Goal: Task Accomplishment & Management: Complete application form

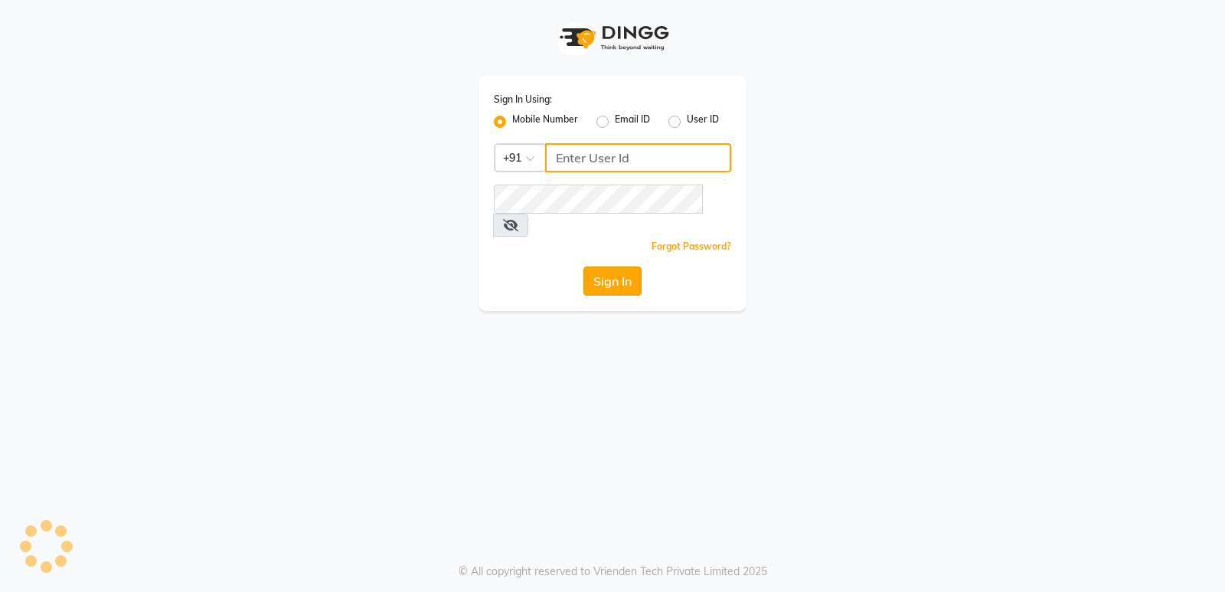
type input "7607607621"
click at [612, 266] on button "Sign In" at bounding box center [612, 280] width 58 height 29
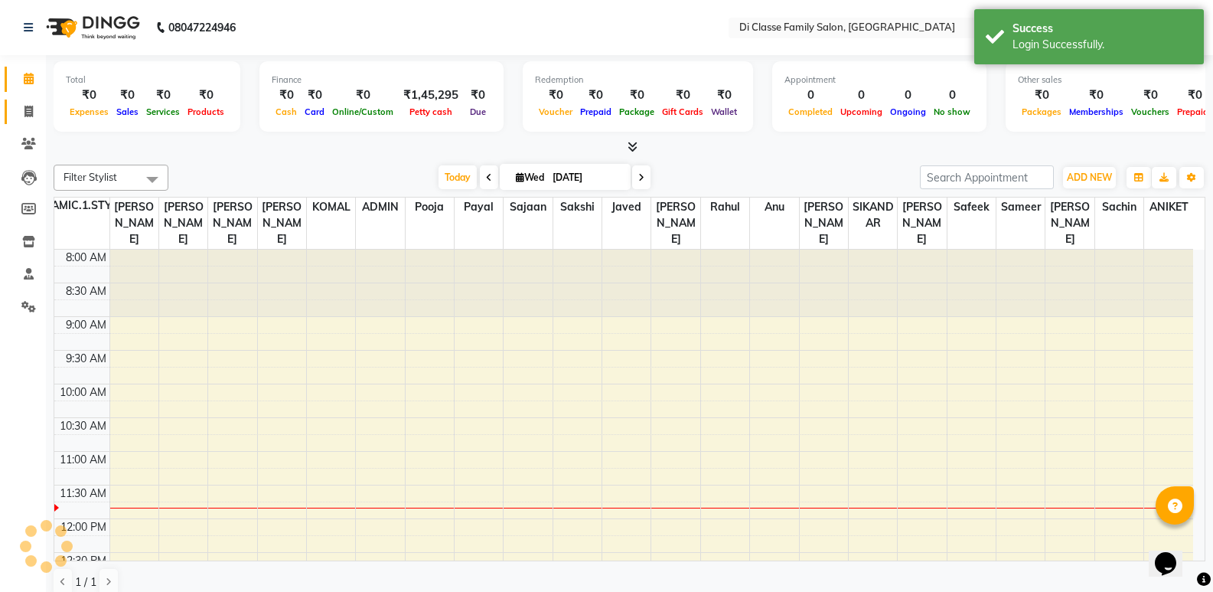
click at [31, 122] on link "Invoice" at bounding box center [23, 112] width 37 height 25
select select "6346"
select select "service"
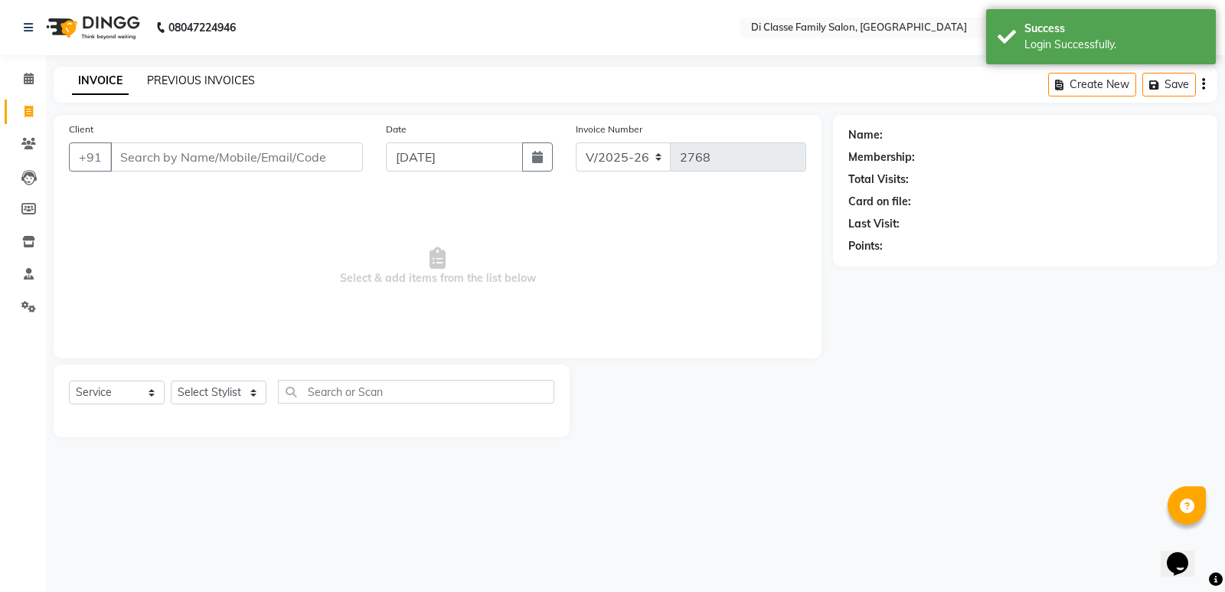
click at [182, 82] on link "PREVIOUS INVOICES" at bounding box center [201, 80] width 108 height 14
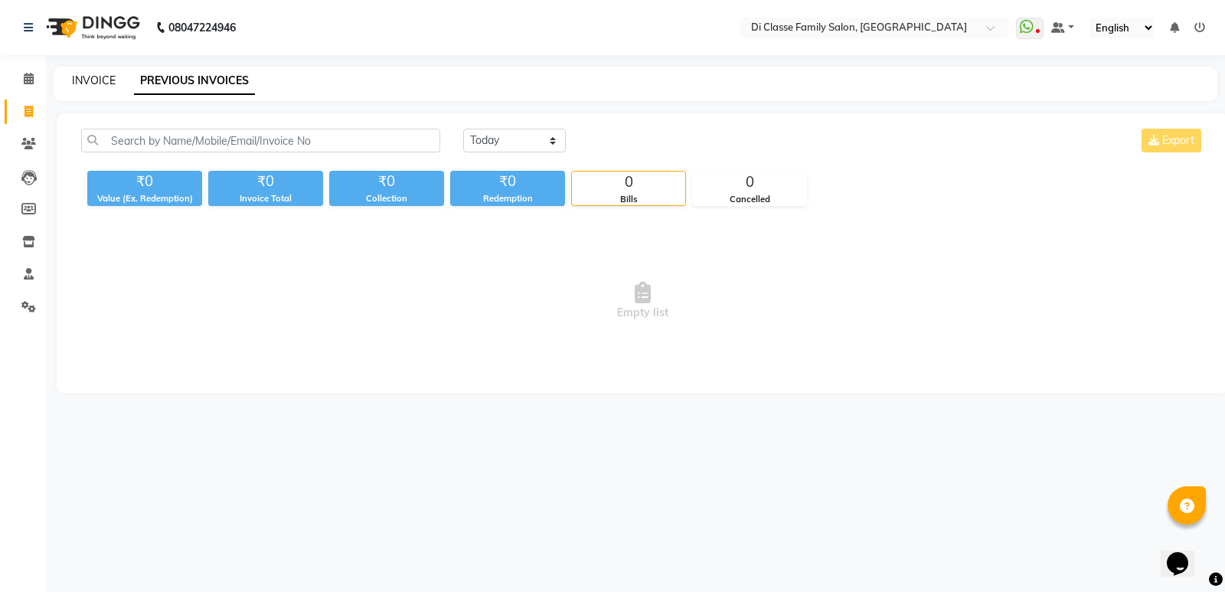
click at [90, 80] on link "INVOICE" at bounding box center [94, 80] width 44 height 14
select select "service"
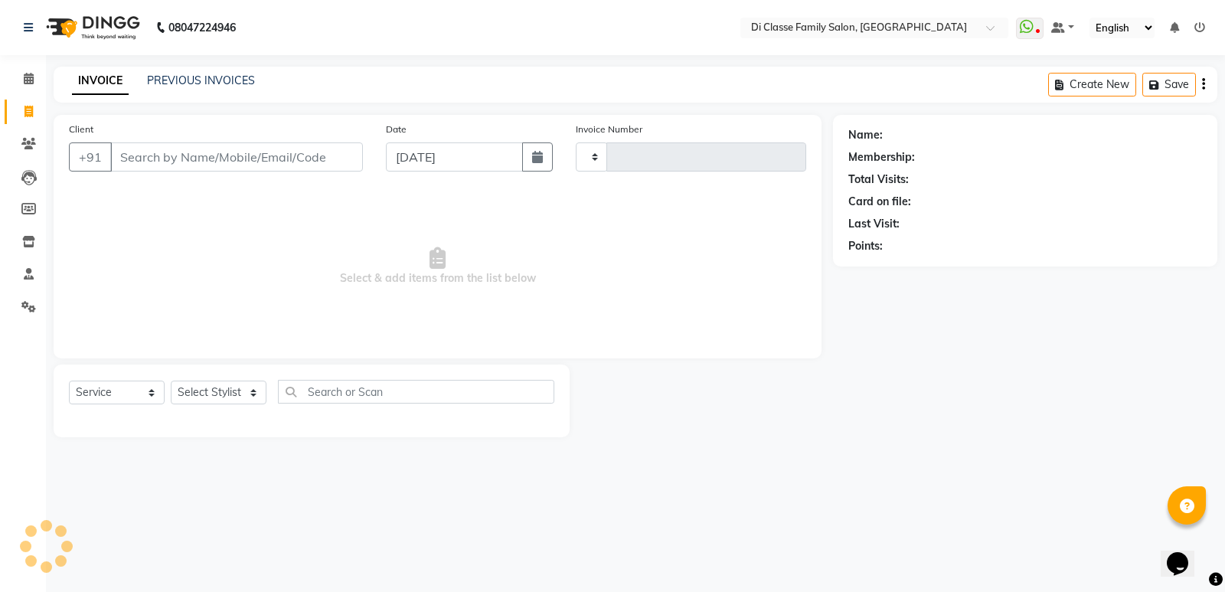
type input "2768"
select select "6346"
click at [218, 74] on link "PREVIOUS INVOICES" at bounding box center [201, 80] width 108 height 14
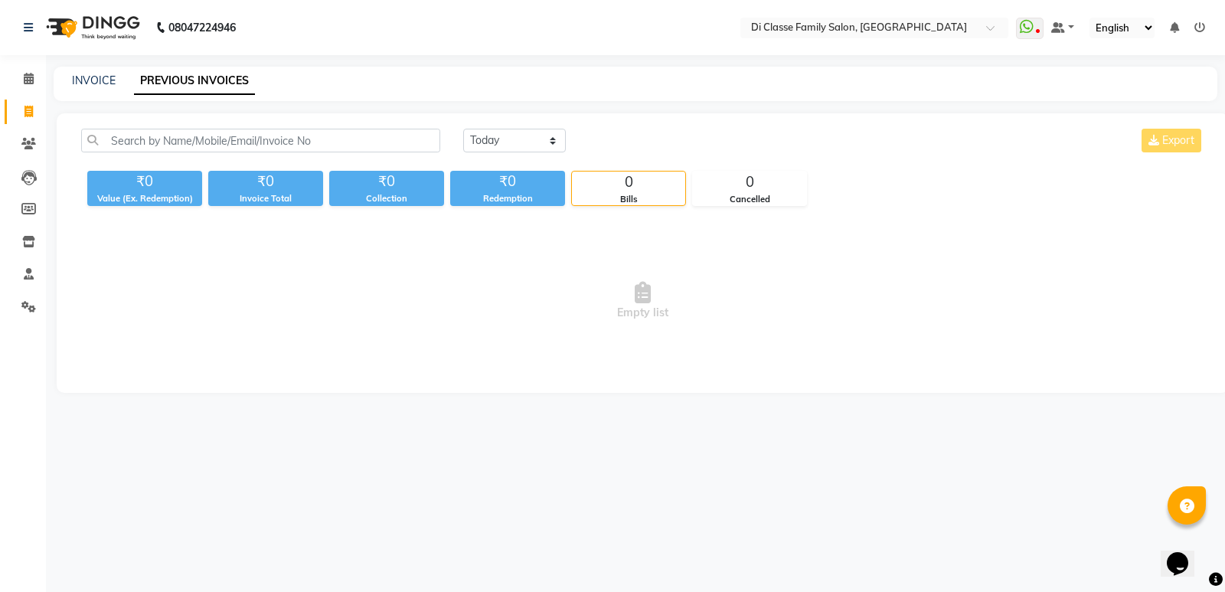
click at [218, 74] on link "PREVIOUS INVOICES" at bounding box center [194, 81] width 121 height 28
click at [87, 82] on link "INVOICE" at bounding box center [94, 80] width 44 height 14
select select "6346"
select select "service"
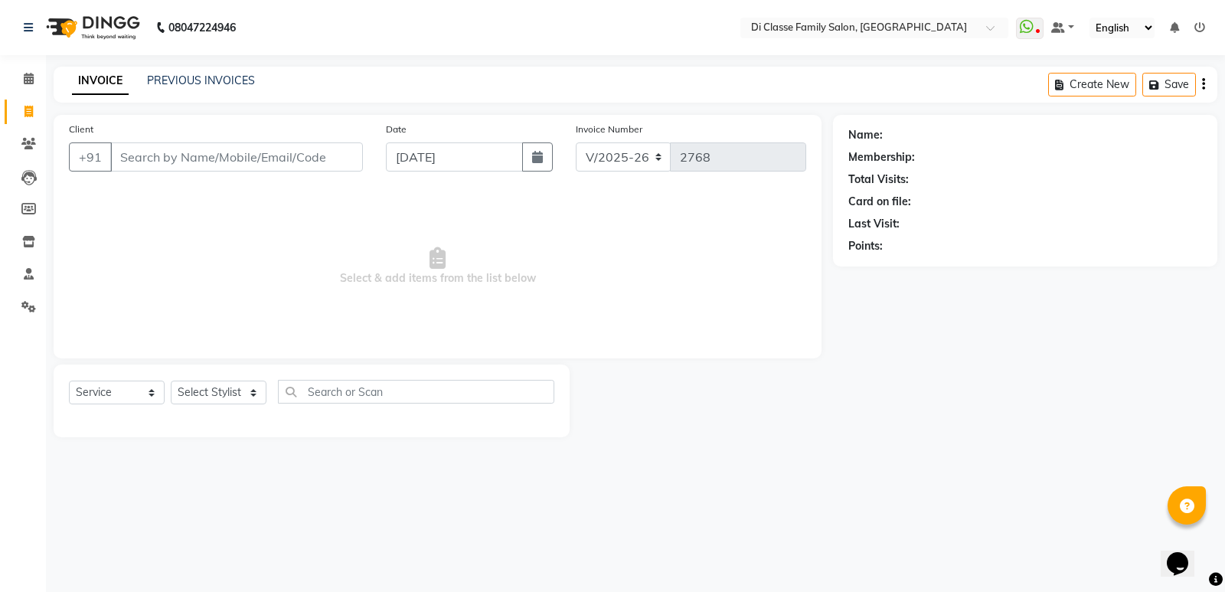
drag, startPoint x: 160, startPoint y: 159, endPoint x: 318, endPoint y: 142, distance: 158.6
click at [162, 159] on input "Client" at bounding box center [236, 156] width 253 height 29
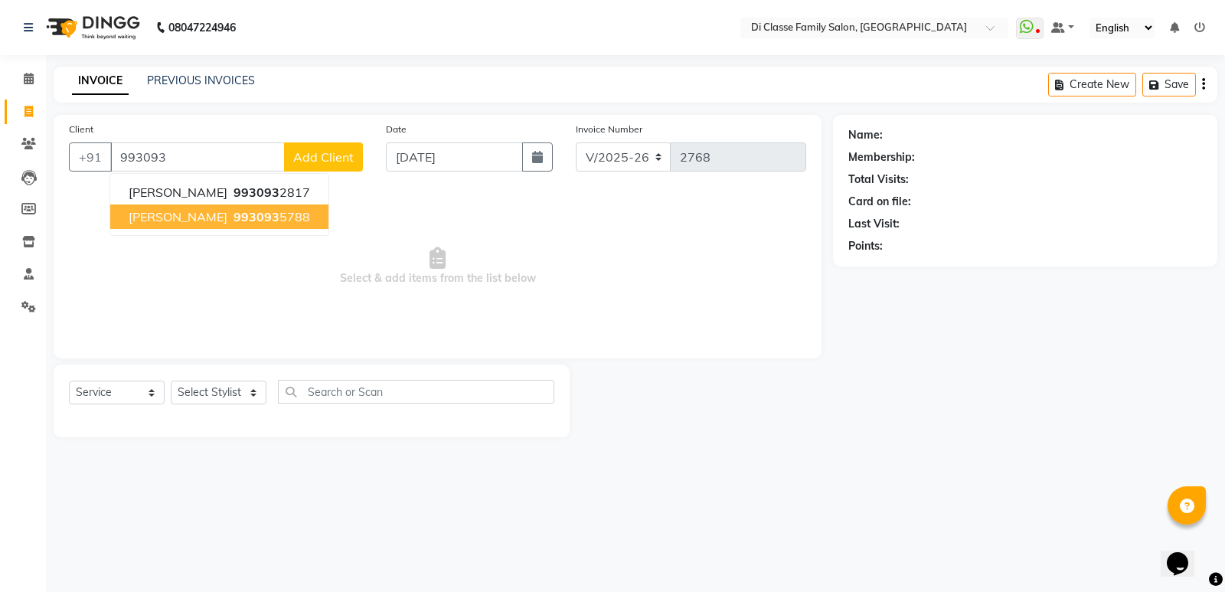
click at [203, 215] on span "[PERSON_NAME]" at bounding box center [178, 216] width 99 height 15
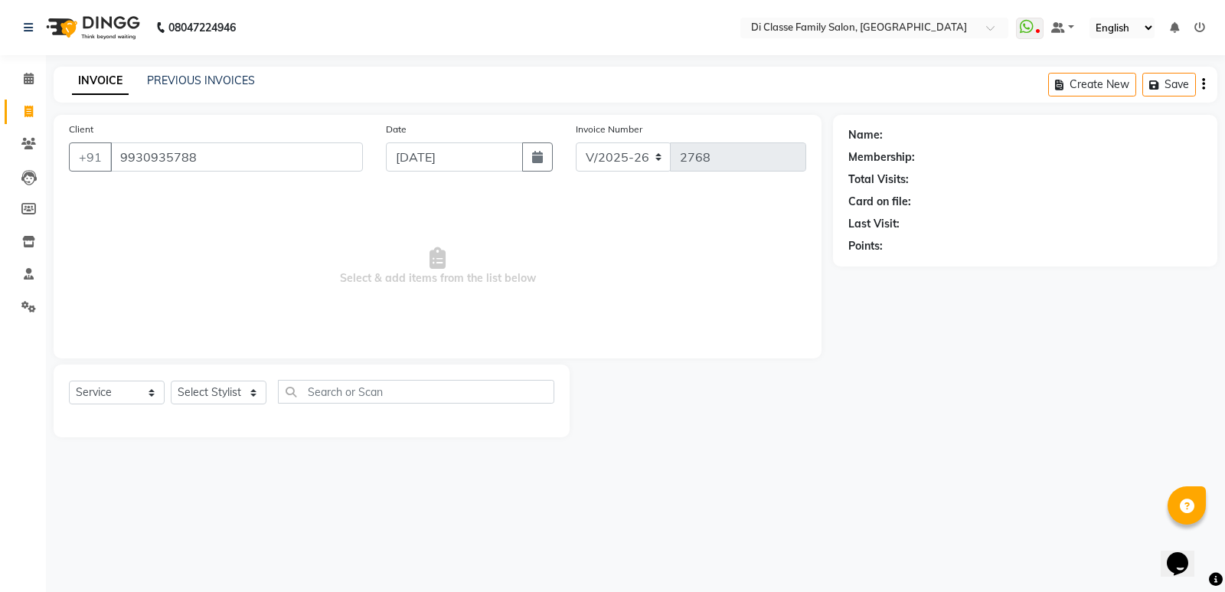
type input "9930935788"
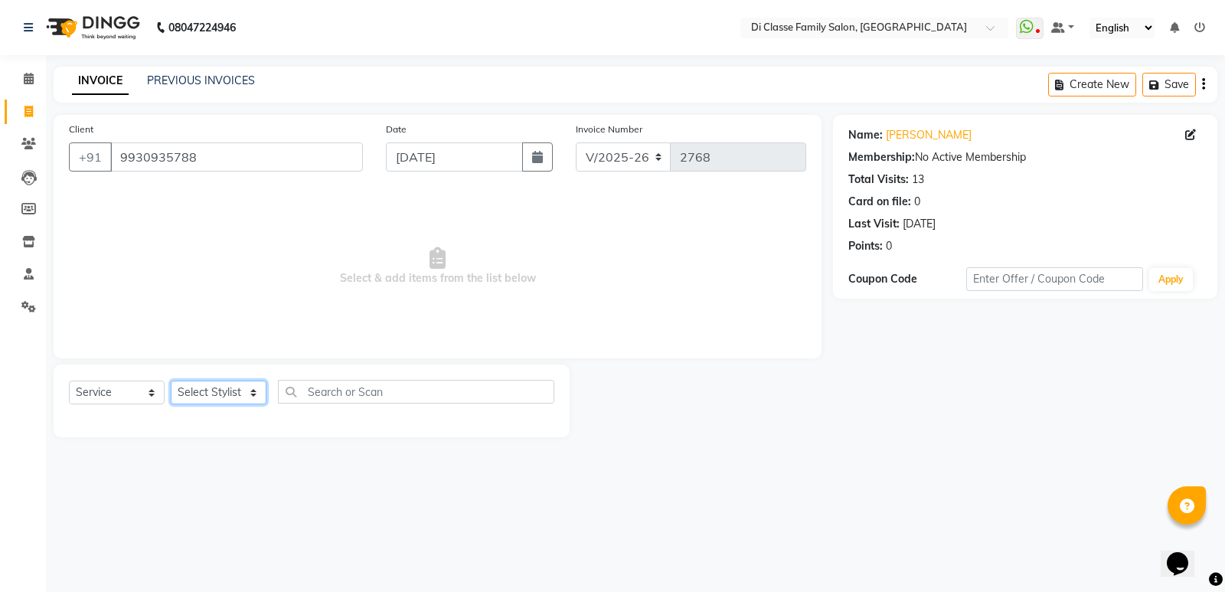
click at [213, 396] on select "Select Stylist ADMIN [PERSON_NAME] [PERSON_NAME] [PERSON_NAME] KAPIL [PERSON_NA…" at bounding box center [219, 392] width 96 height 24
select select "47552"
click at [171, 380] on select "Select Stylist ADMIN [PERSON_NAME] [PERSON_NAME] [PERSON_NAME] KAPIL [PERSON_NA…" at bounding box center [219, 392] width 96 height 24
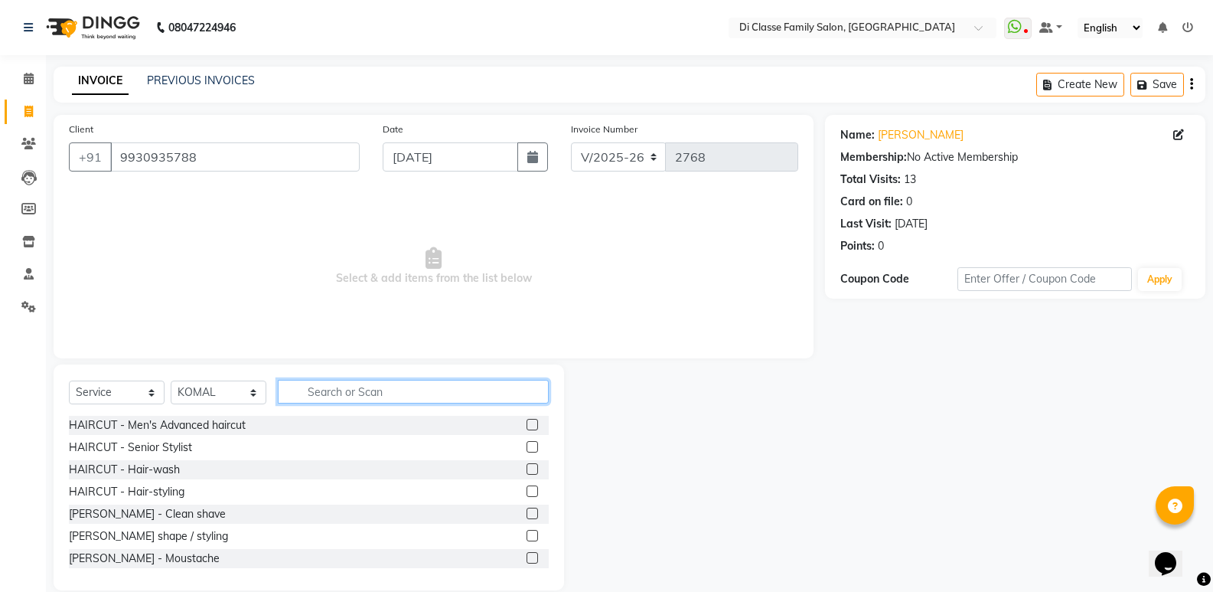
click at [311, 397] on input "text" at bounding box center [413, 392] width 271 height 24
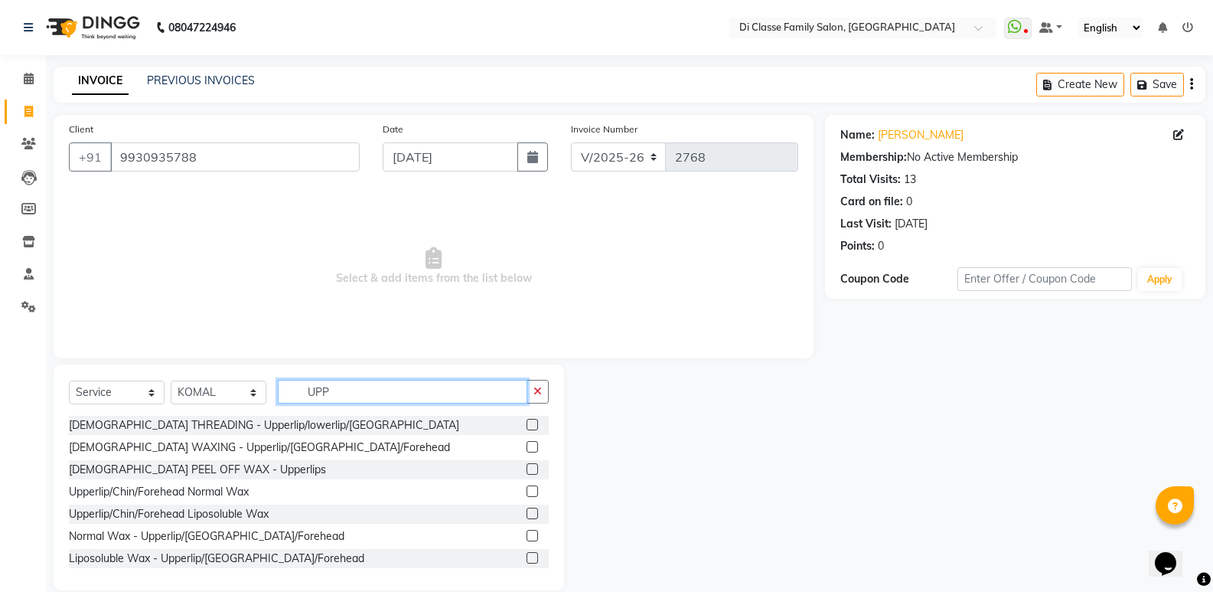
type input "UPP"
click at [527, 423] on label at bounding box center [532, 424] width 11 height 11
click at [527, 423] on input "checkbox" at bounding box center [532, 425] width 10 height 10
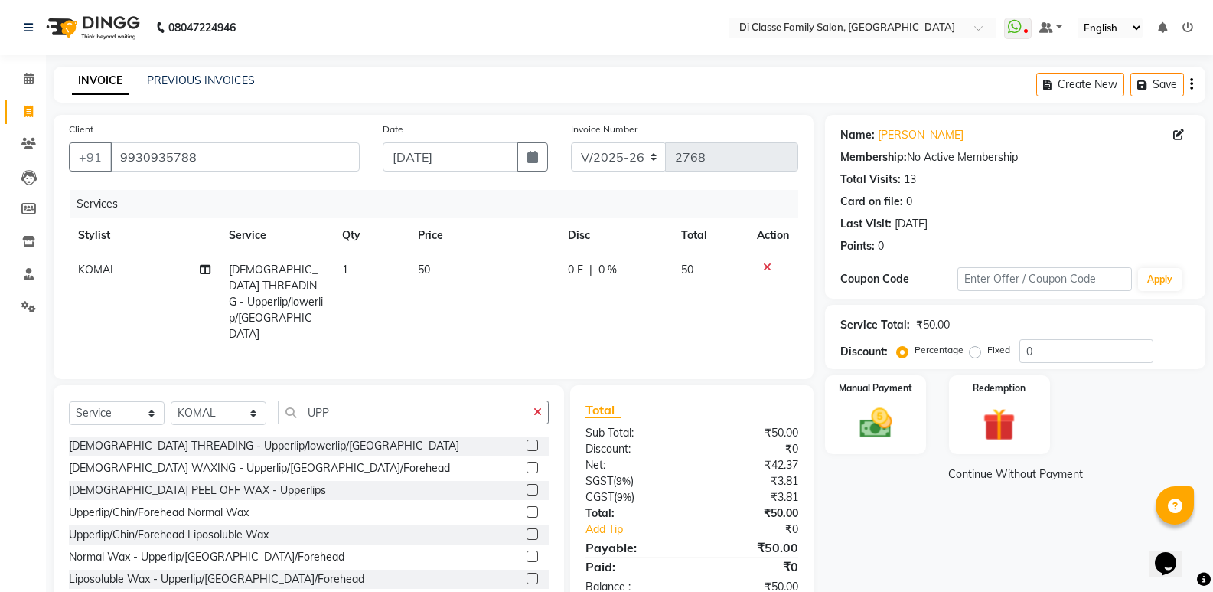
click at [527, 439] on label at bounding box center [532, 444] width 11 height 11
click at [527, 441] on input "checkbox" at bounding box center [532, 446] width 10 height 10
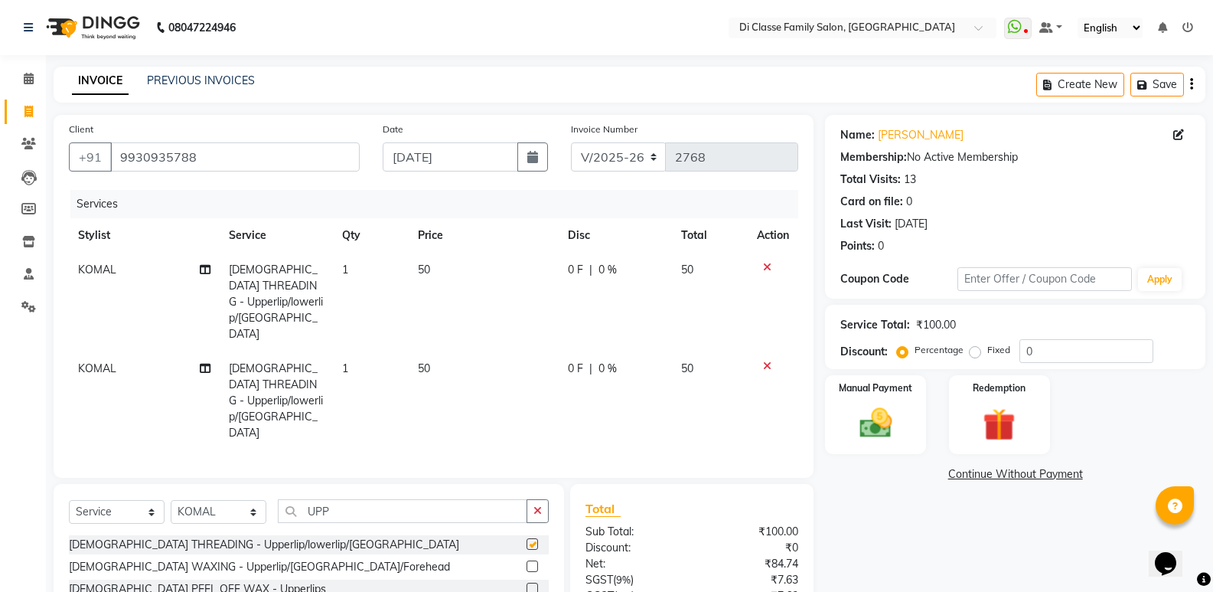
checkbox input "false"
click at [419, 499] on input "UPP" at bounding box center [403, 511] width 250 height 24
type input "U"
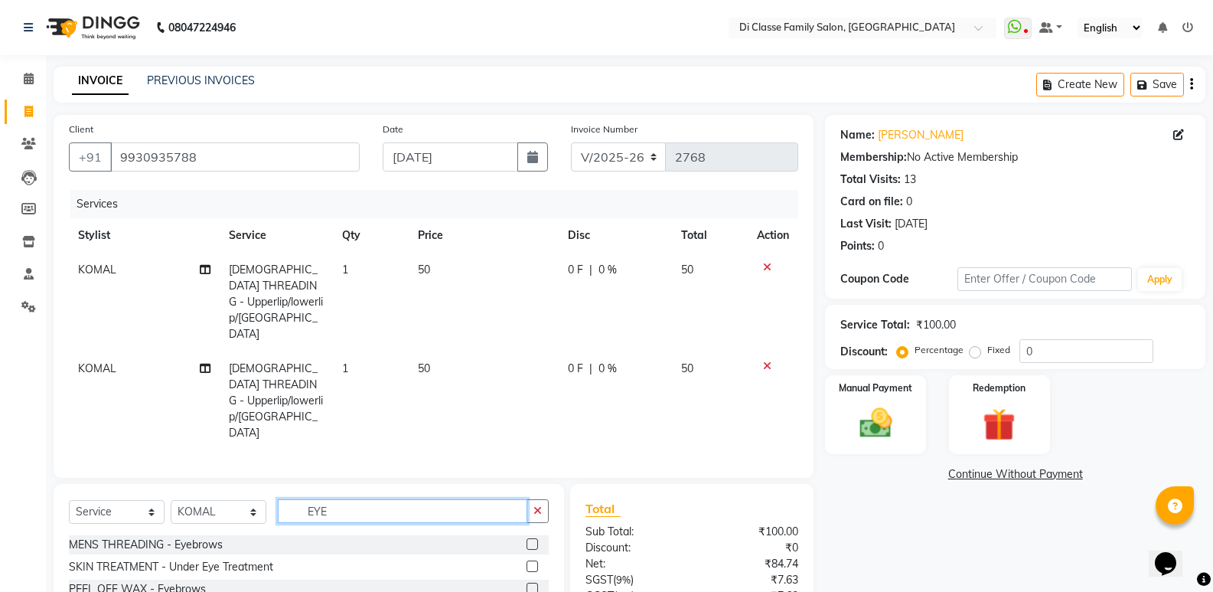
type input "EYE"
click at [527, 579] on div at bounding box center [538, 588] width 22 height 19
click at [527, 583] on label at bounding box center [532, 588] width 11 height 11
click at [527, 584] on input "checkbox" at bounding box center [532, 589] width 10 height 10
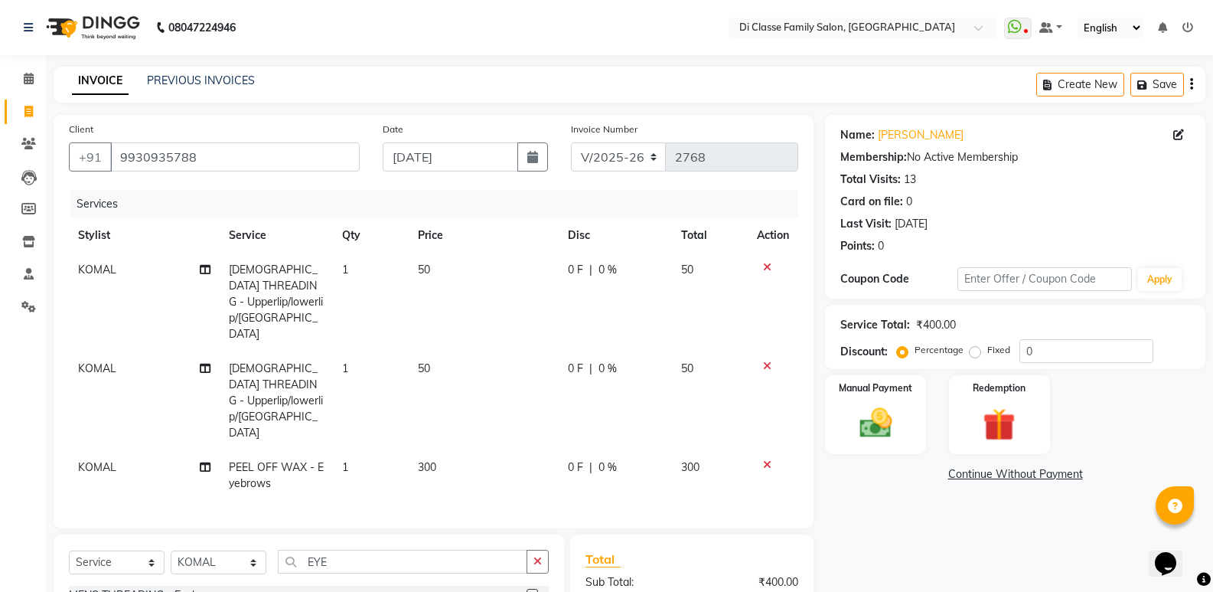
checkbox input "false"
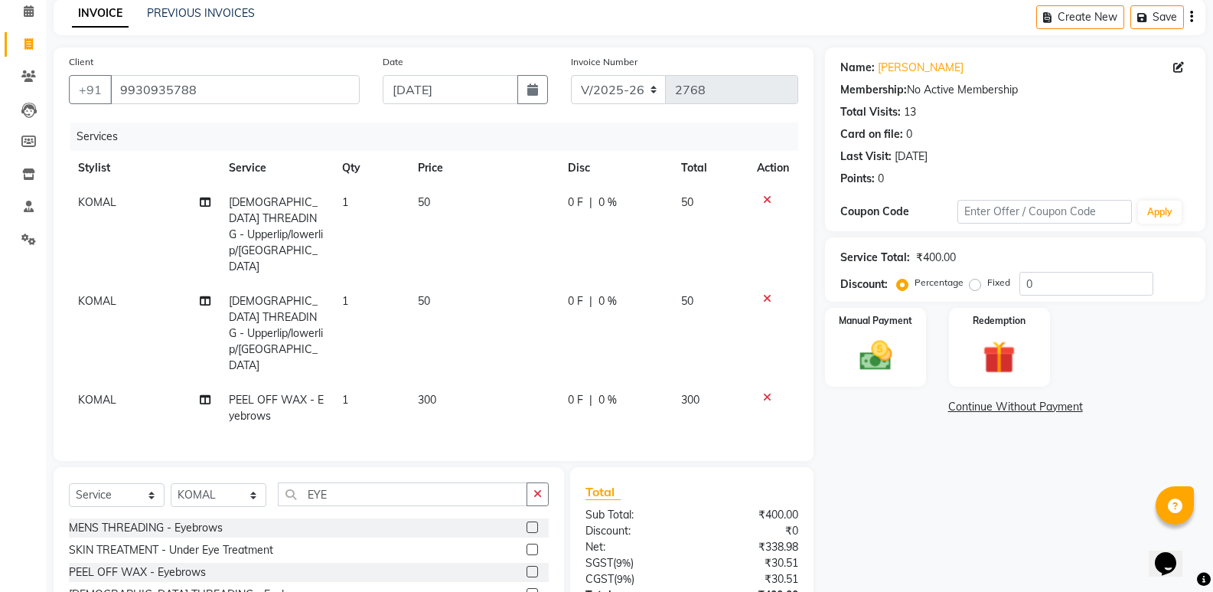
scroll to position [77, 0]
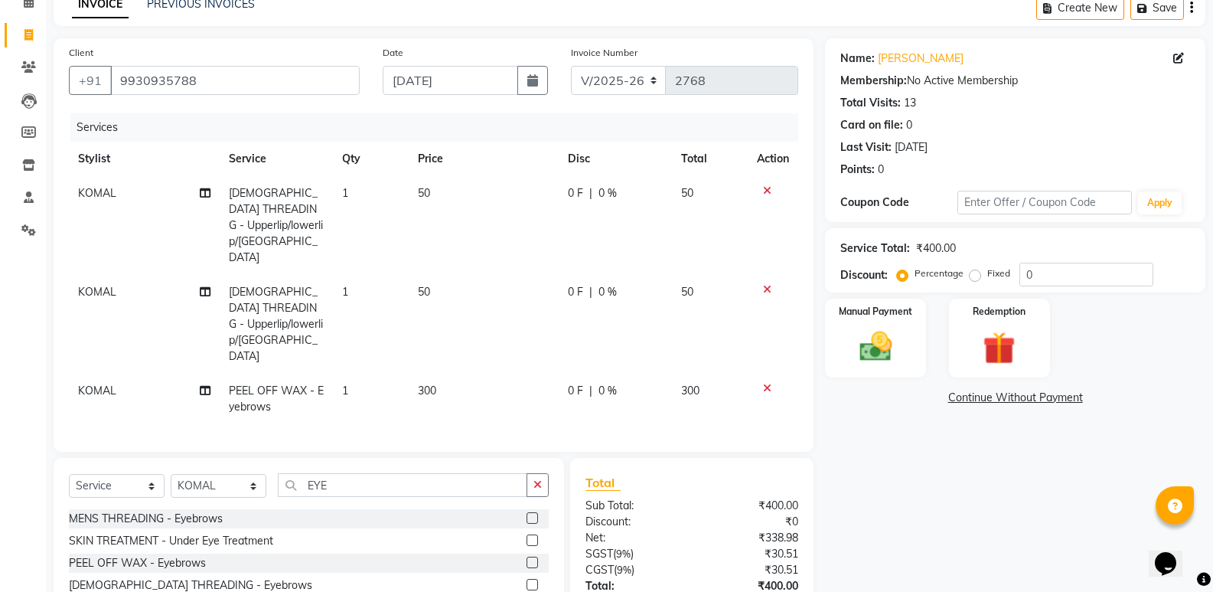
click at [770, 383] on icon at bounding box center [767, 388] width 8 height 11
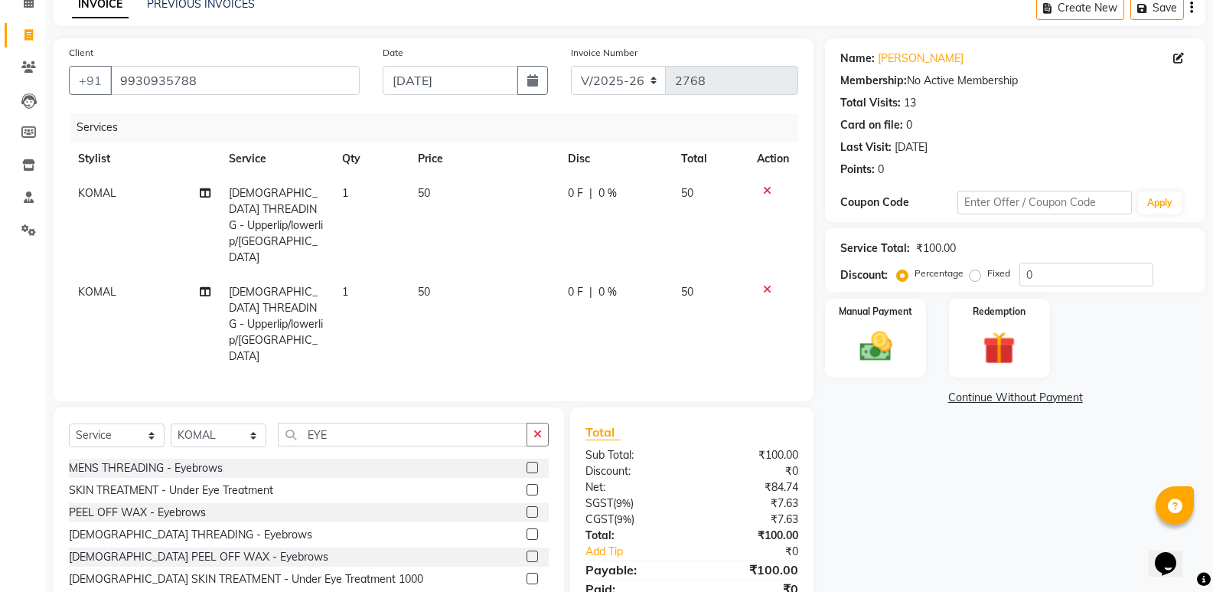
scroll to position [88, 0]
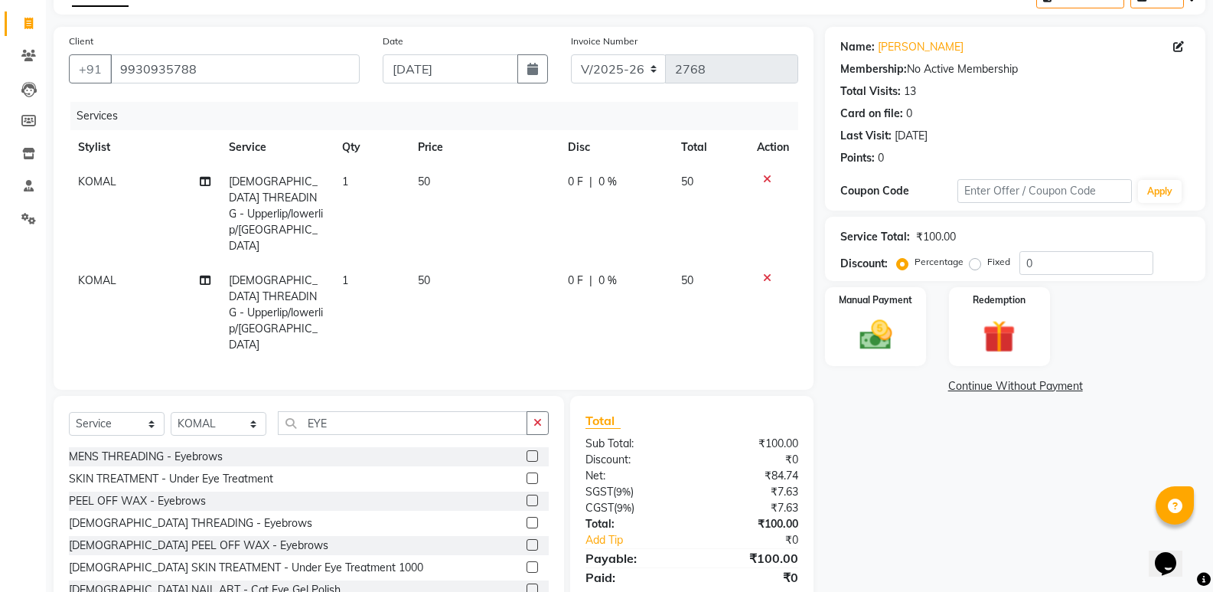
click at [527, 517] on label at bounding box center [532, 522] width 11 height 11
click at [527, 518] on input "checkbox" at bounding box center [532, 523] width 10 height 10
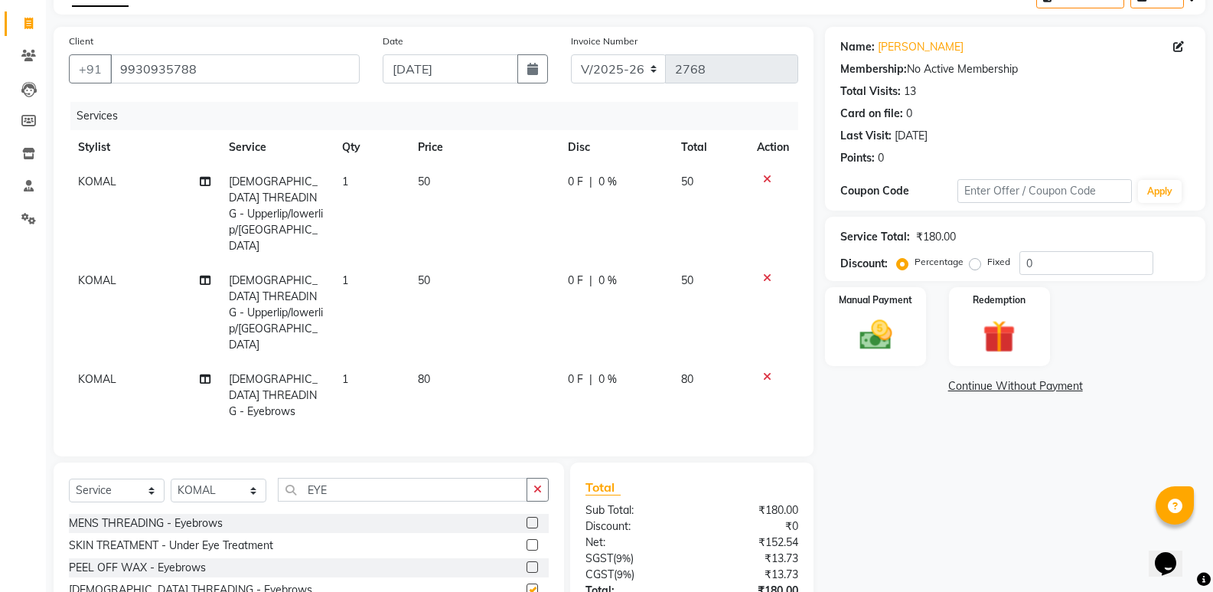
checkbox input "false"
click at [854, 354] on img at bounding box center [875, 334] width 54 height 39
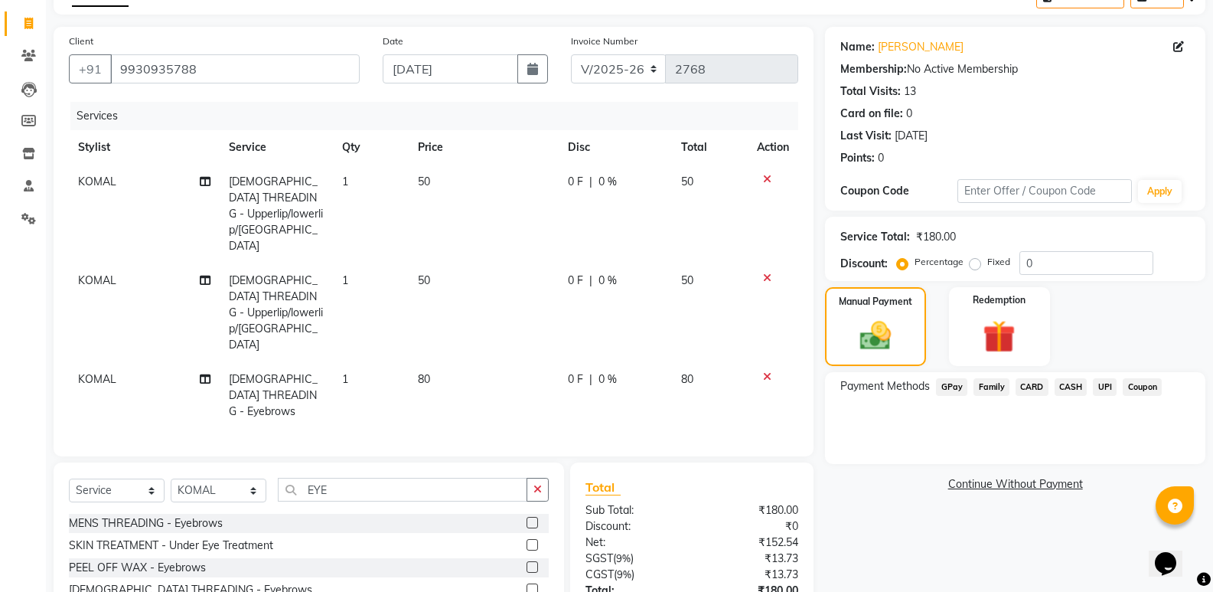
click at [945, 386] on span "GPay" at bounding box center [951, 387] width 31 height 18
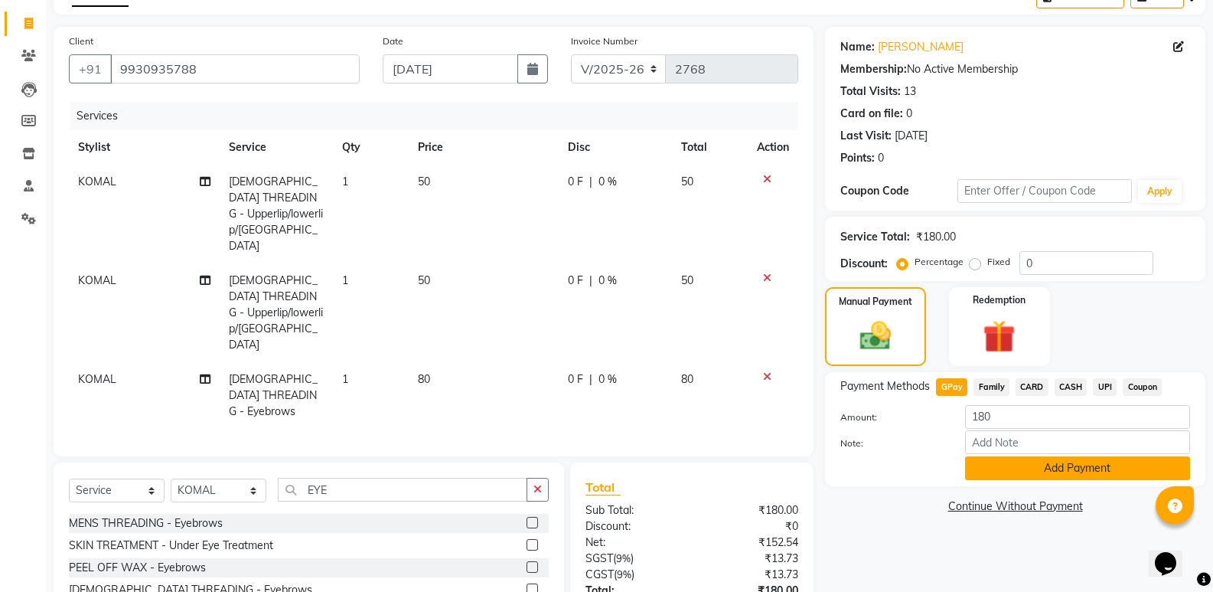
click at [1003, 458] on button "Add Payment" at bounding box center [1077, 468] width 225 height 24
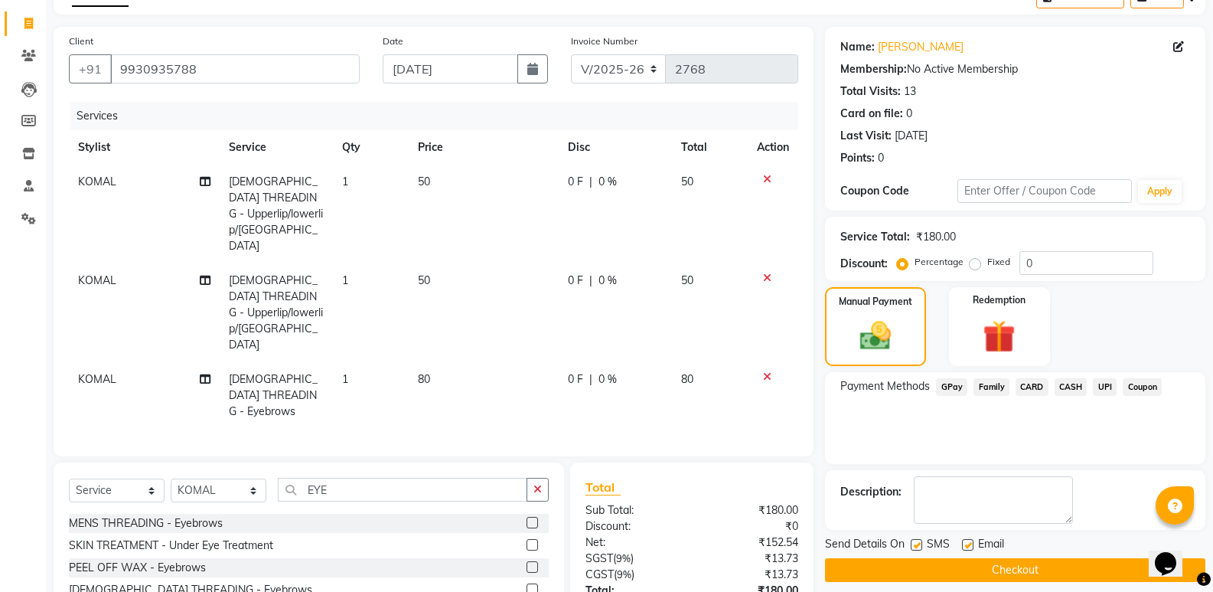
scroll to position [170, 0]
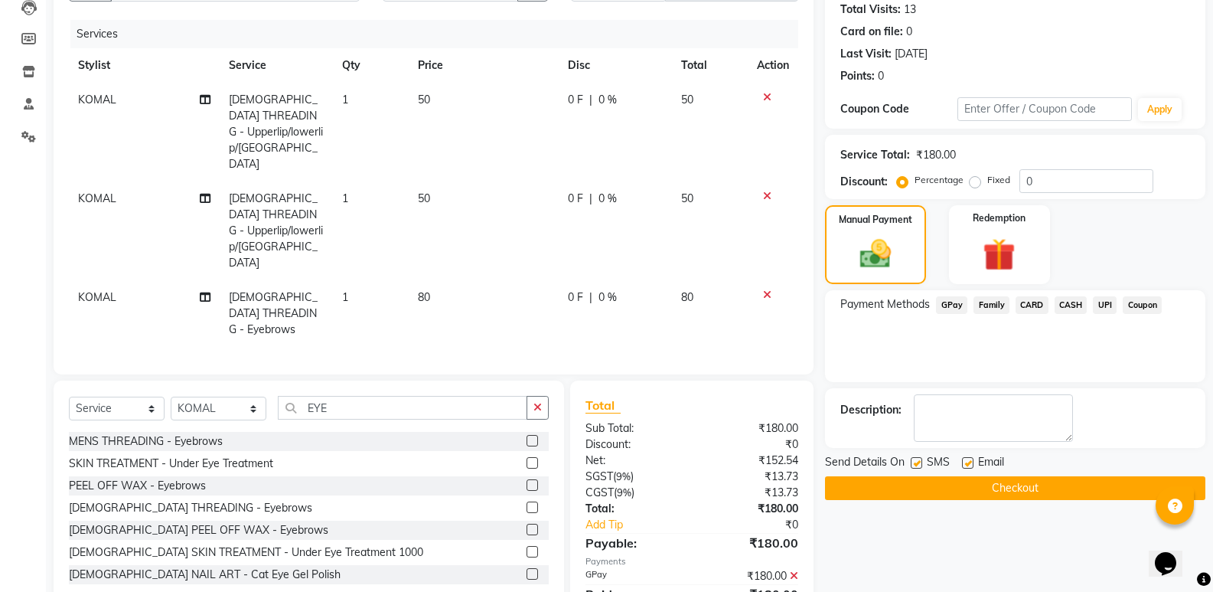
click at [955, 482] on button "Checkout" at bounding box center [1015, 488] width 380 height 24
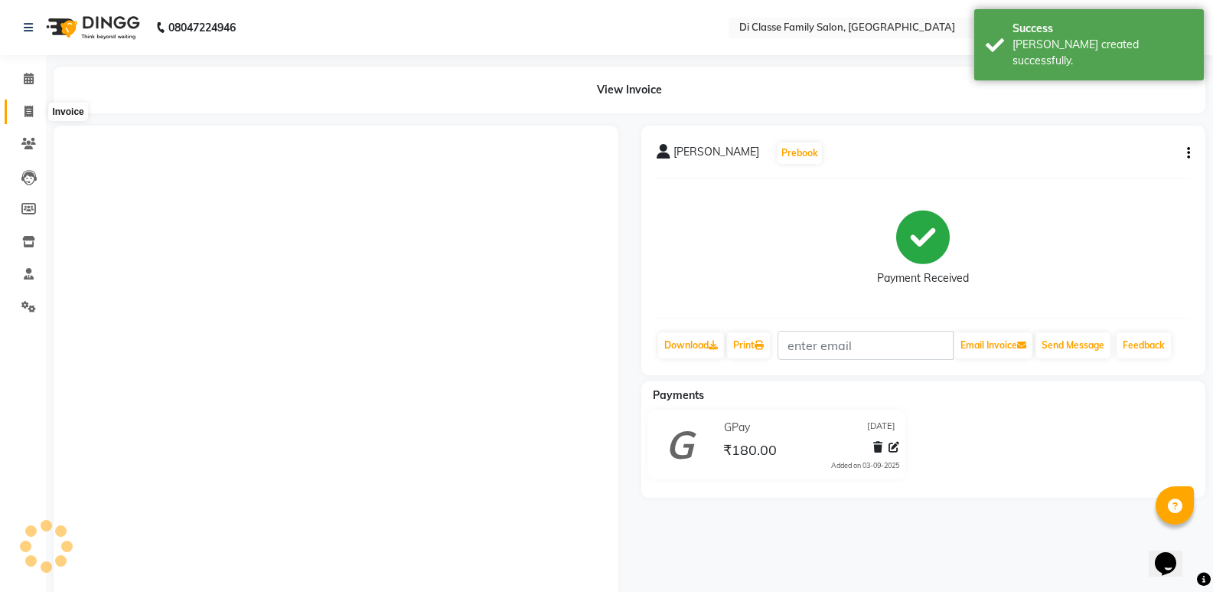
click at [34, 109] on span at bounding box center [28, 112] width 27 height 18
select select "6346"
select select "service"
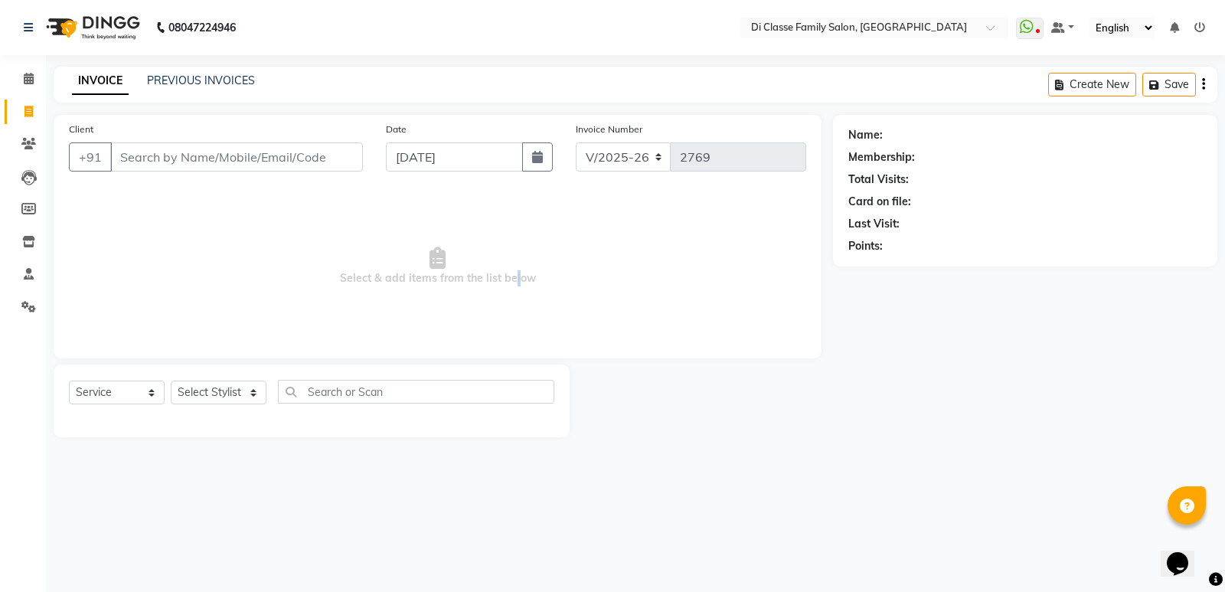
click at [513, 270] on span "Select & add items from the list below" at bounding box center [437, 266] width 737 height 153
